Goal: Transaction & Acquisition: Register for event/course

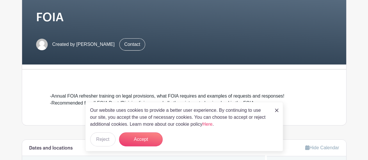
scroll to position [116, 0]
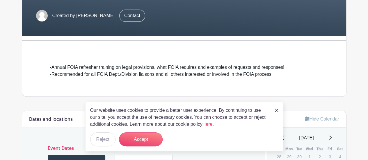
click at [275, 110] on img at bounding box center [276, 110] width 3 height 3
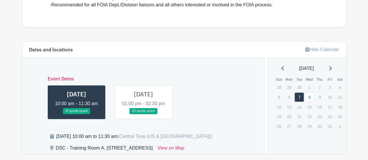
scroll to position [204, 0]
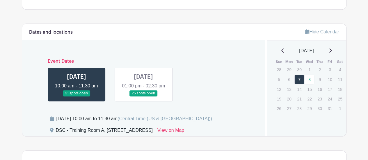
click at [76, 97] on link at bounding box center [76, 97] width 0 height 0
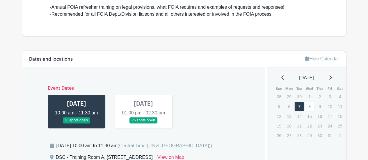
scroll to position [174, 0]
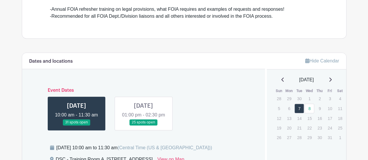
click at [143, 126] on link at bounding box center [143, 126] width 0 height 0
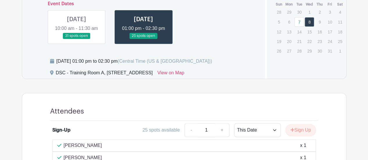
scroll to position [233, 0]
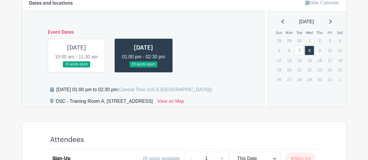
click at [76, 67] on link at bounding box center [76, 67] width 0 height 0
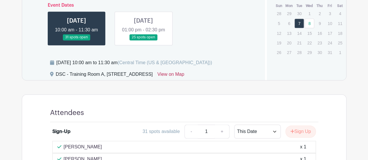
scroll to position [291, 0]
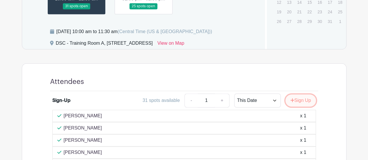
click at [305, 106] on button "Sign Up" at bounding box center [300, 101] width 31 height 12
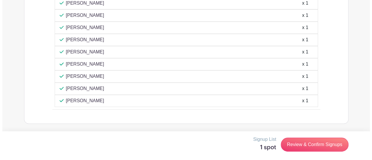
scroll to position [409, 0]
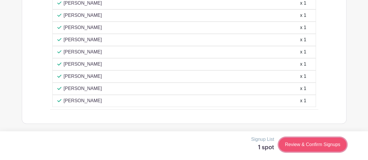
click at [335, 144] on link "Review & Confirm Signups" at bounding box center [312, 145] width 67 height 14
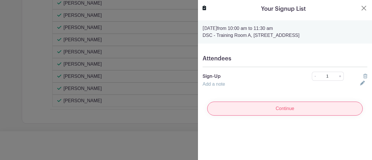
click at [283, 108] on input "Continue" at bounding box center [285, 109] width 156 height 14
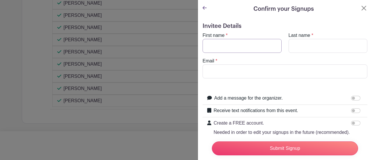
click at [257, 47] on input "First name" at bounding box center [242, 46] width 79 height 14
type input "Tiara"
click at [319, 45] on input "Last name" at bounding box center [328, 46] width 79 height 14
type input "[PERSON_NAME]"
click at [244, 72] on input "Email" at bounding box center [285, 72] width 165 height 14
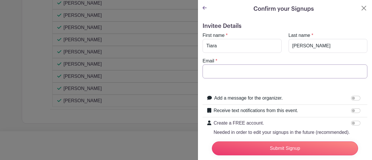
type input "[EMAIL_ADDRESS][DOMAIN_NAME]"
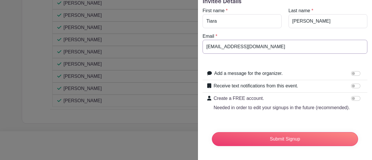
scroll to position [35, 0]
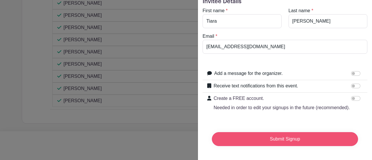
click at [277, 133] on input "Submit Signup" at bounding box center [285, 139] width 146 height 14
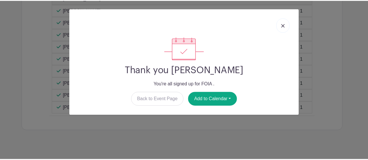
scroll to position [421, 0]
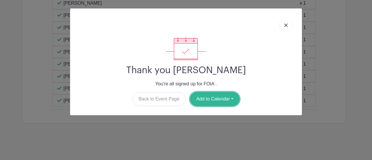
click at [221, 95] on button "Add to Calendar" at bounding box center [214, 99] width 49 height 14
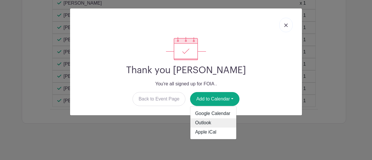
click at [208, 122] on link "Outlook" at bounding box center [213, 123] width 46 height 9
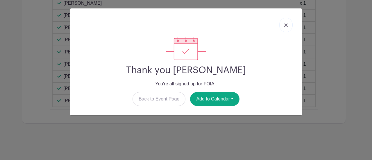
click at [286, 25] on img at bounding box center [285, 25] width 3 height 3
